Goal: Information Seeking & Learning: Learn about a topic

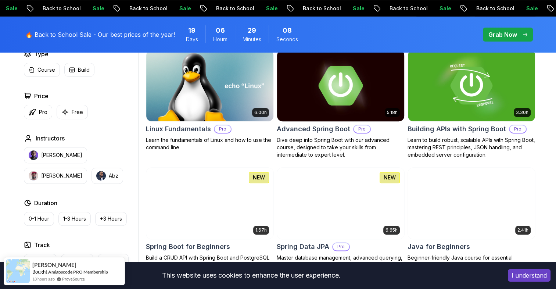
scroll to position [234, 0]
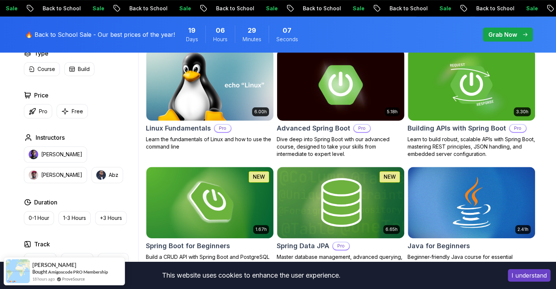
click at [334, 103] on img at bounding box center [340, 84] width 133 height 75
click at [327, 126] on h2 "Advanced Spring Boot" at bounding box center [313, 128] width 73 height 10
click at [325, 98] on img at bounding box center [340, 84] width 133 height 75
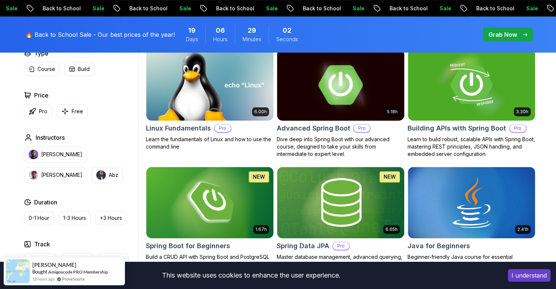
click at [325, 118] on img at bounding box center [340, 84] width 133 height 75
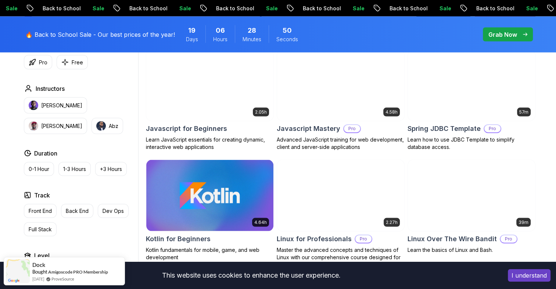
scroll to position [1401, 0]
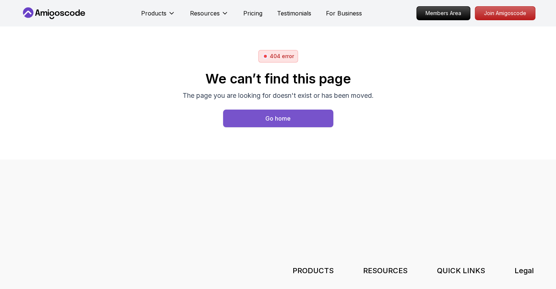
click at [276, 114] on div "Go home" at bounding box center [277, 118] width 25 height 9
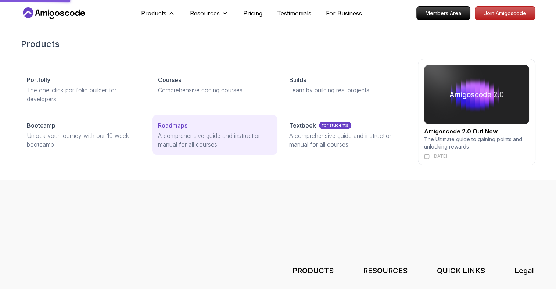
click at [186, 126] on p "Roadmaps" at bounding box center [172, 125] width 29 height 9
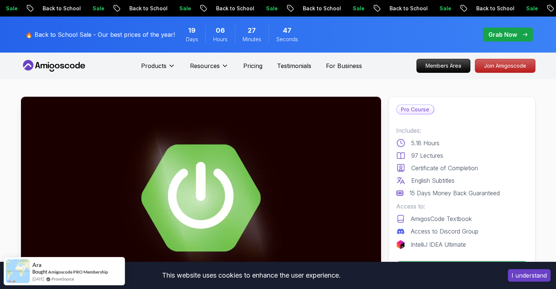
click at [63, 64] on icon at bounding box center [54, 66] width 66 height 12
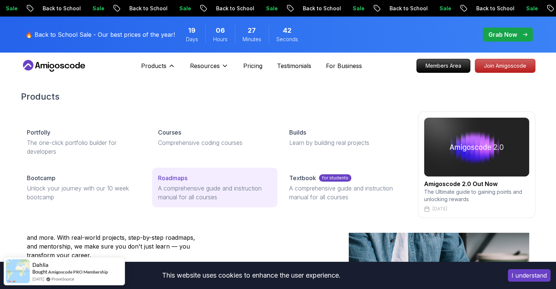
click at [183, 173] on link "Roadmaps A comprehensive guide and instruction manual for all courses" at bounding box center [214, 188] width 125 height 40
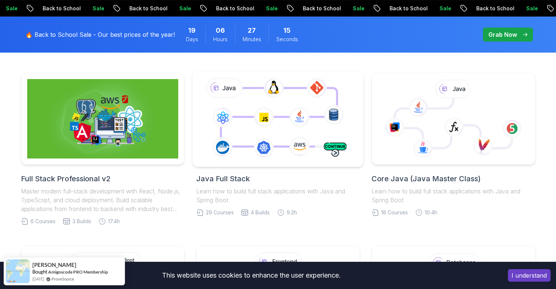
scroll to position [180, 0]
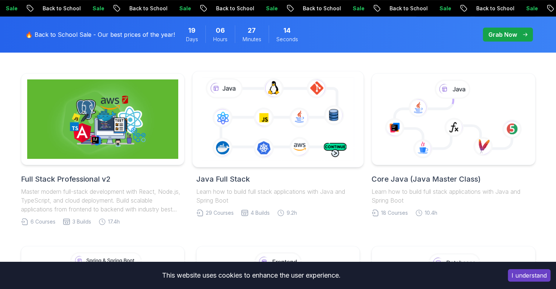
click at [245, 158] on icon at bounding box center [277, 119] width 155 height 86
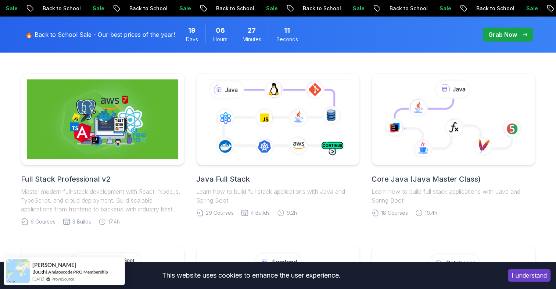
click at [238, 181] on h2 "Java Full Stack" at bounding box center [277, 179] width 163 height 10
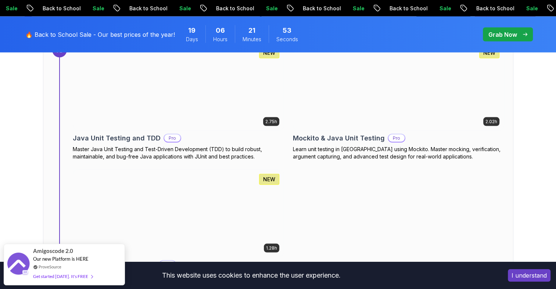
scroll to position [4223, 0]
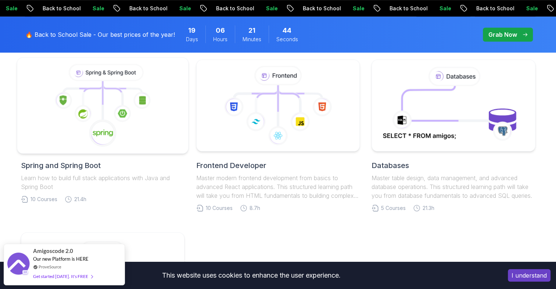
scroll to position [367, 0]
click at [115, 121] on icon at bounding box center [103, 133] width 28 height 28
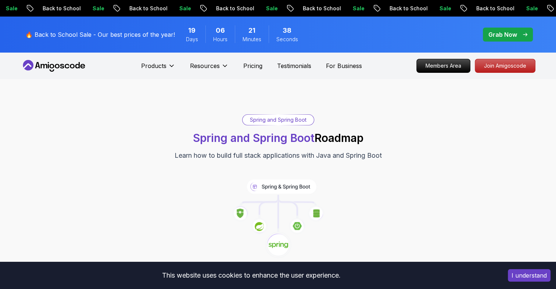
click at [515, 277] on button "I understand" at bounding box center [529, 275] width 43 height 12
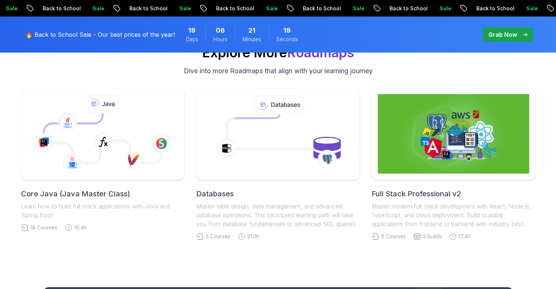
scroll to position [2717, 0]
